Goal: Task Accomplishment & Management: Manage account settings

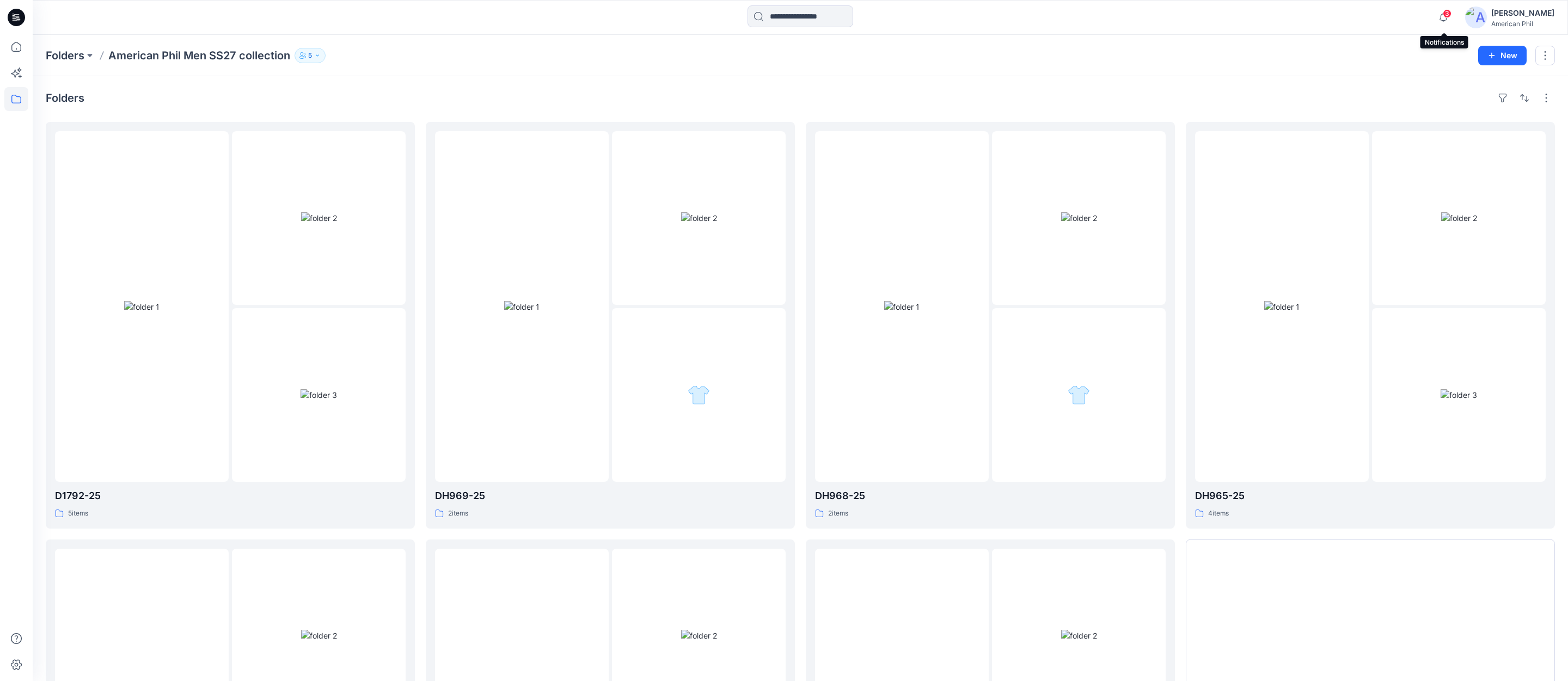
click at [1447, 13] on span "3" at bounding box center [1446, 13] width 9 height 9
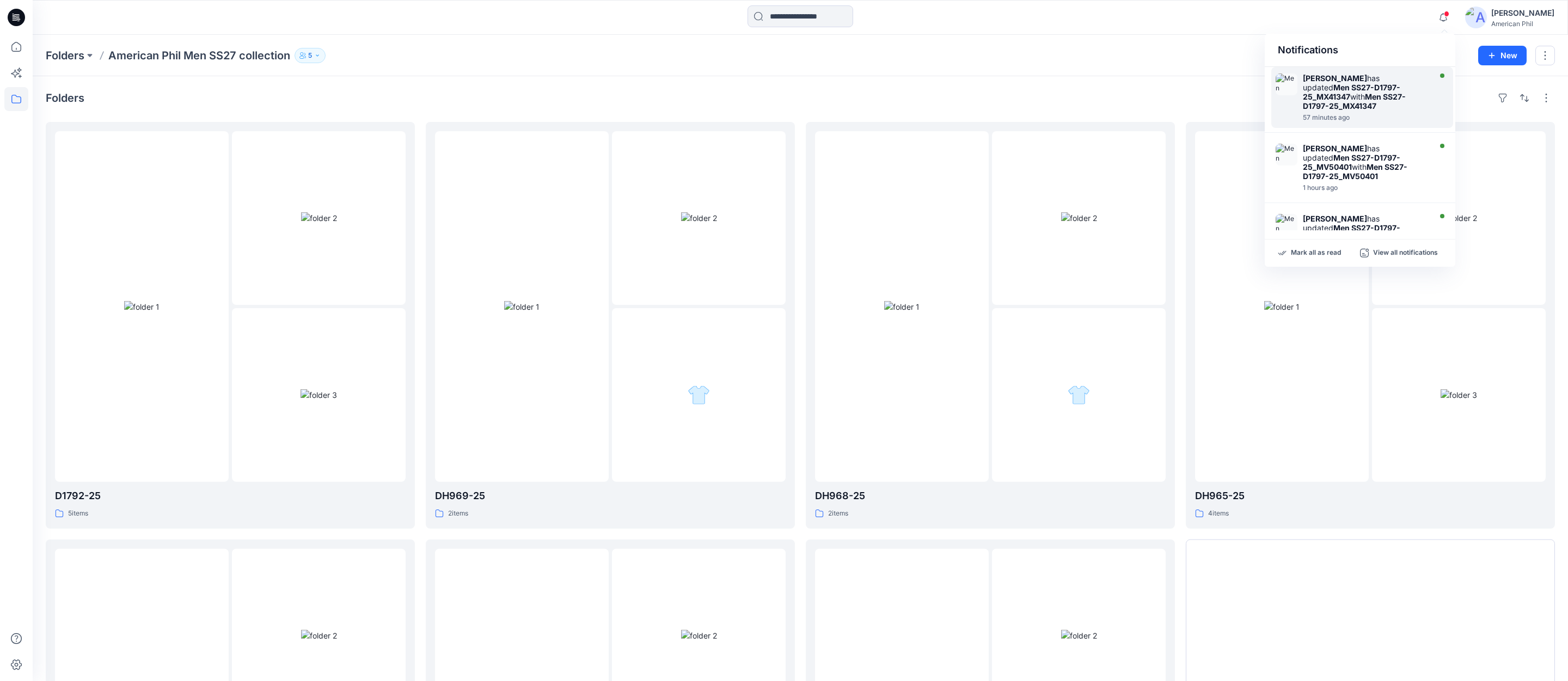
click at [1349, 93] on strong "Men SS27-D1797-25_MX41347" at bounding box center [1352, 92] width 97 height 18
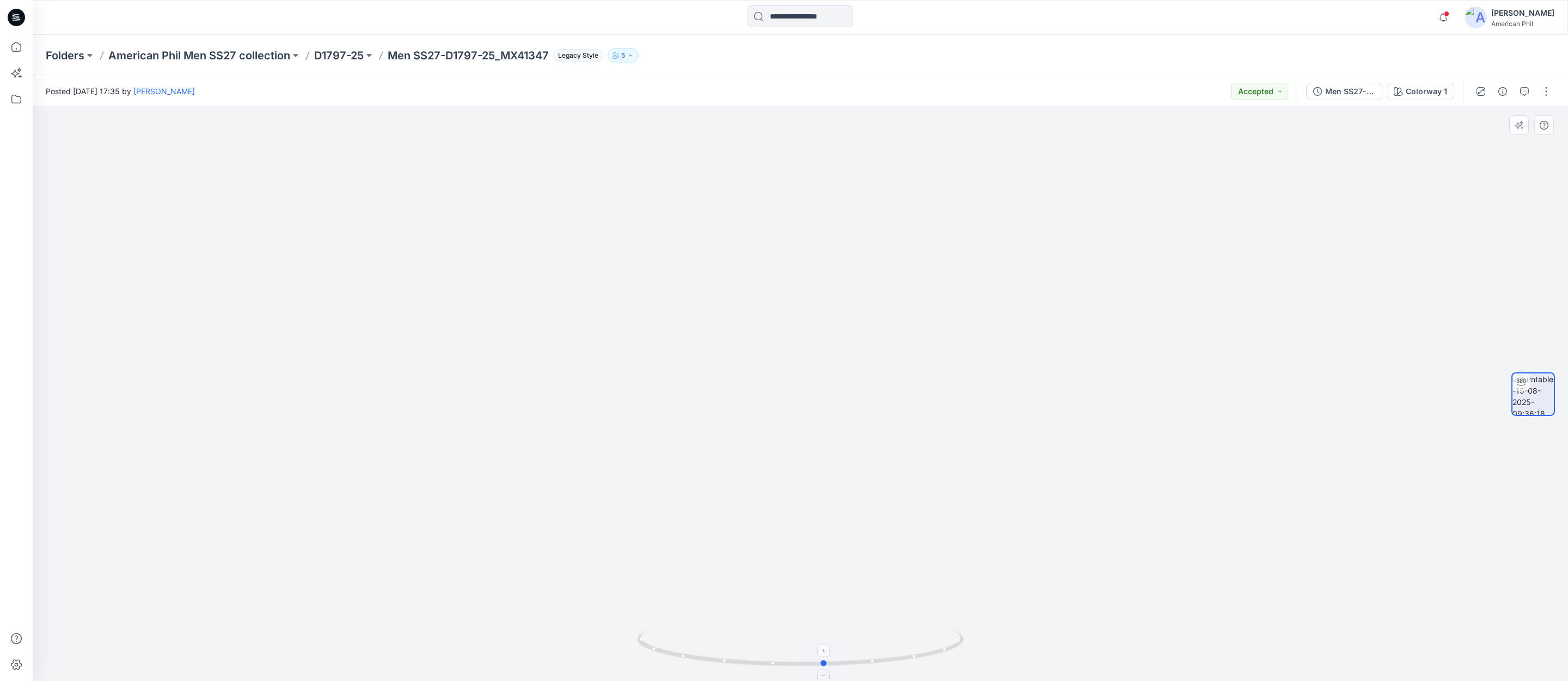
drag, startPoint x: 855, startPoint y: 658, endPoint x: 880, endPoint y: 648, distance: 26.9
click at [880, 648] on icon at bounding box center [801, 649] width 330 height 41
click at [1446, 16] on span at bounding box center [1446, 14] width 5 height 6
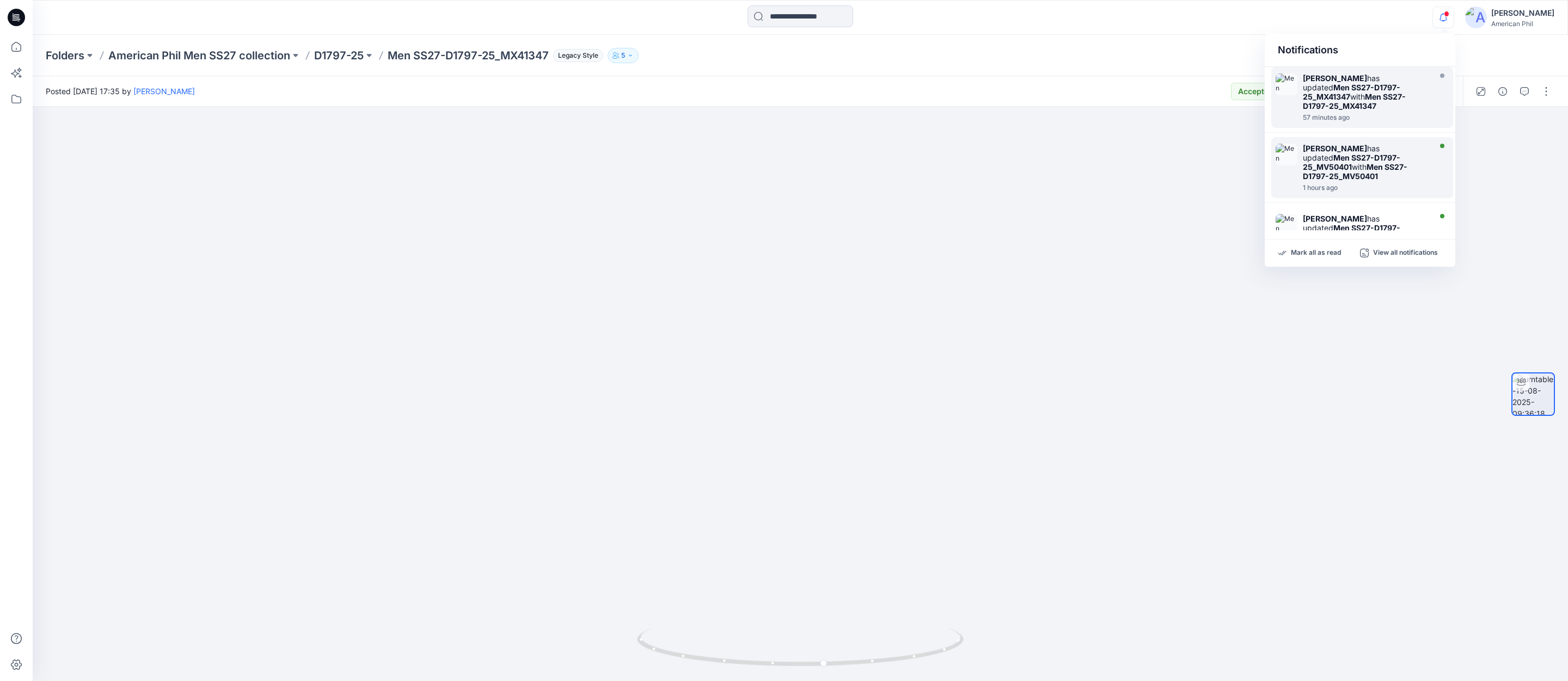
click at [1321, 147] on strong "[PERSON_NAME]" at bounding box center [1335, 148] width 64 height 9
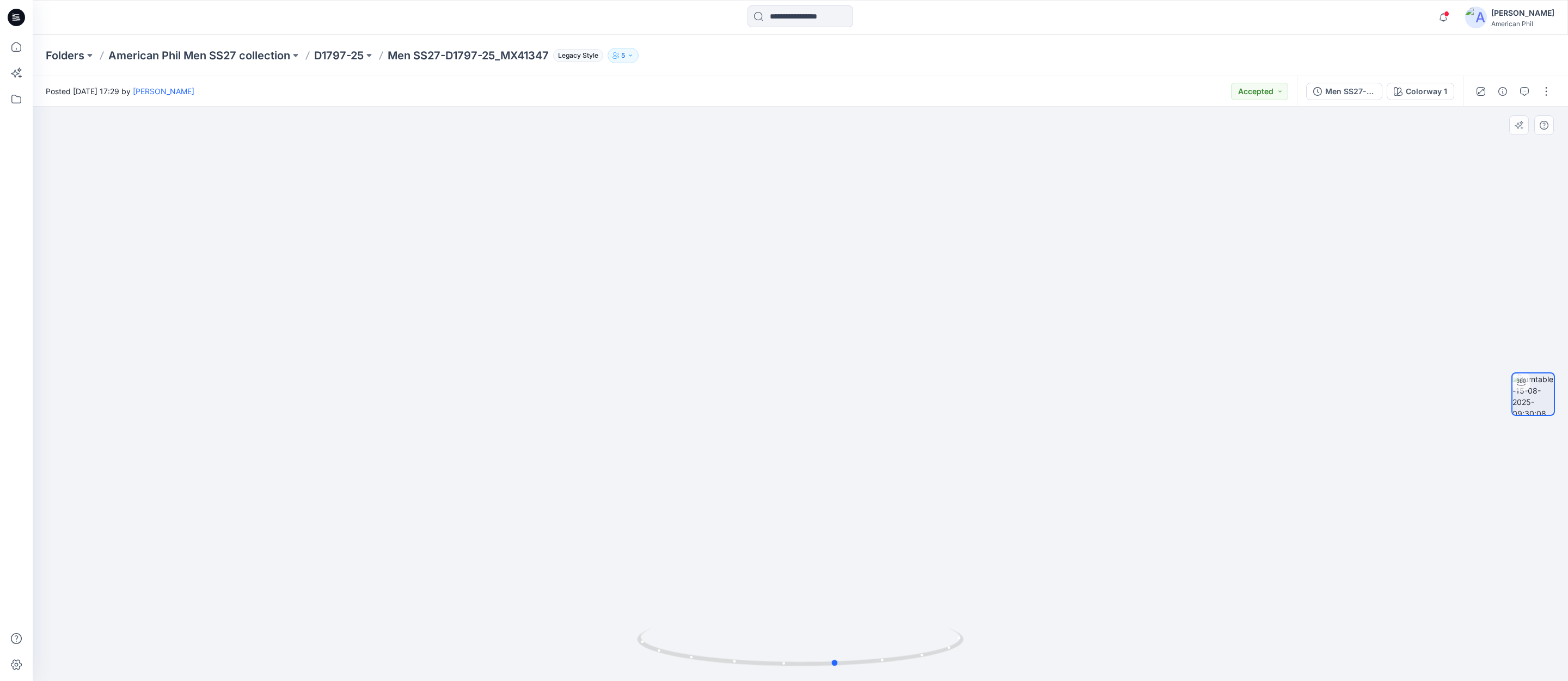
drag, startPoint x: 909, startPoint y: 654, endPoint x: 619, endPoint y: 611, distance: 293.2
click at [619, 611] on div at bounding box center [800, 393] width 1535 height 574
click at [1445, 11] on icon "button" at bounding box center [1443, 17] width 20 height 22
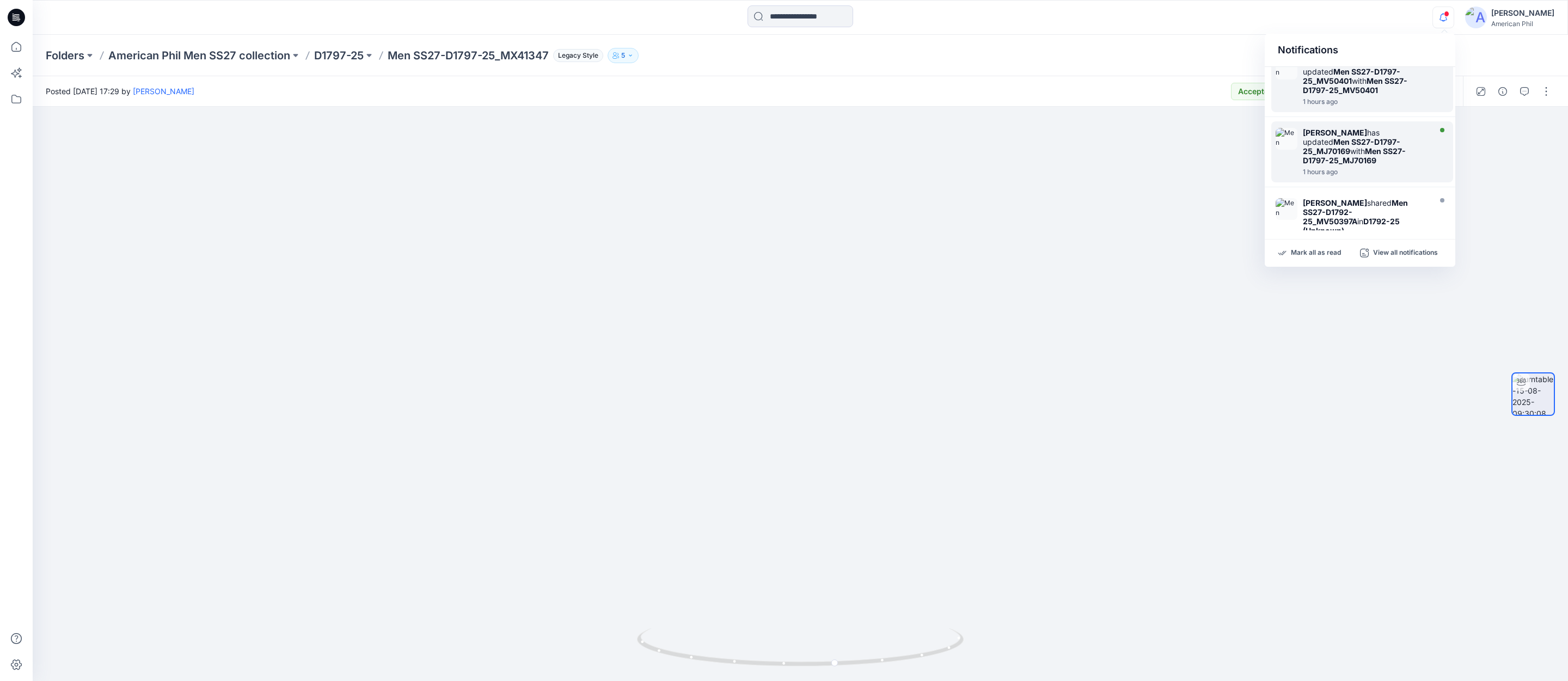
click at [1342, 147] on strong "Men SS27-D1797-25_MJ70169" at bounding box center [1354, 156] width 103 height 18
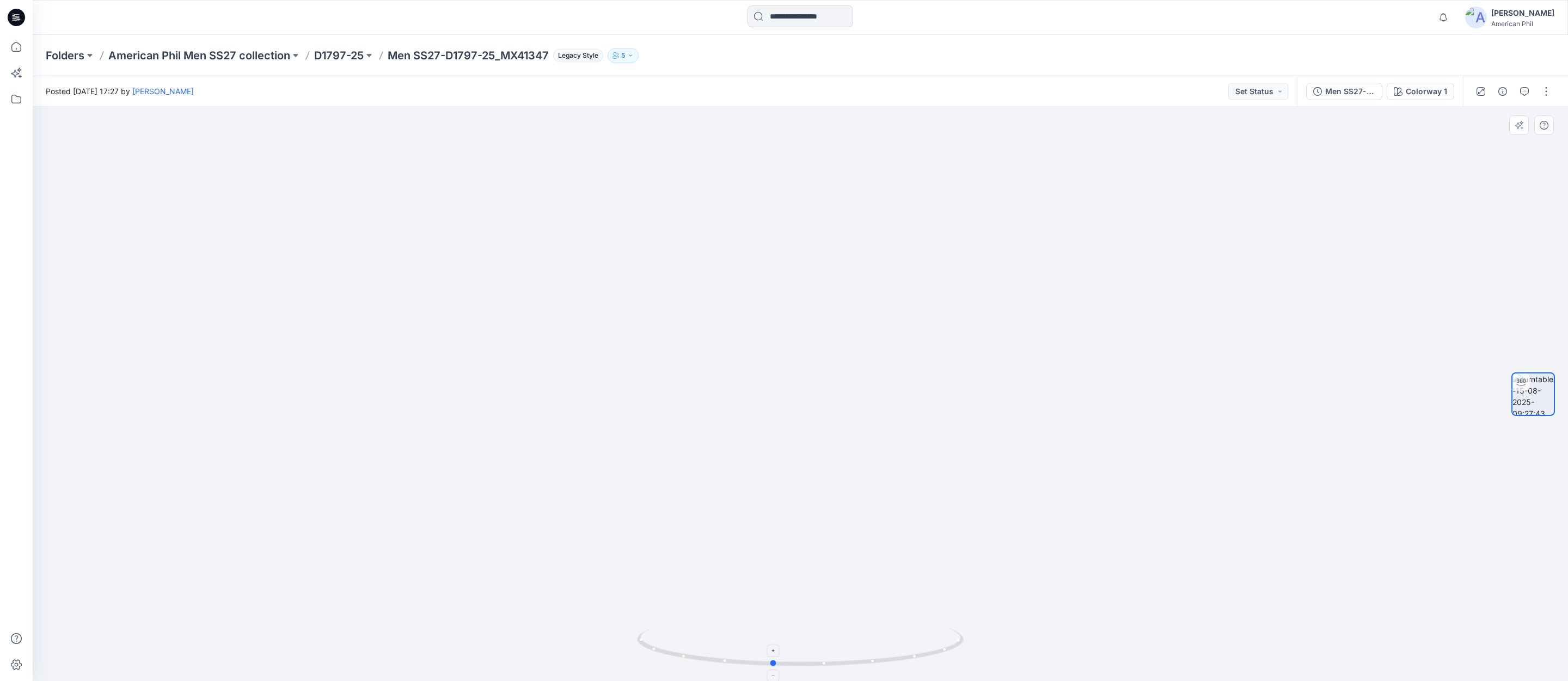
drag, startPoint x: 931, startPoint y: 656, endPoint x: 903, endPoint y: 642, distance: 31.3
click at [903, 642] on icon at bounding box center [801, 649] width 330 height 41
click at [1277, 89] on button "Set Status" at bounding box center [1257, 91] width 60 height 17
click at [1222, 145] on p "Accepted" at bounding box center [1228, 142] width 35 height 14
